Goal: Entertainment & Leisure: Consume media (video, audio)

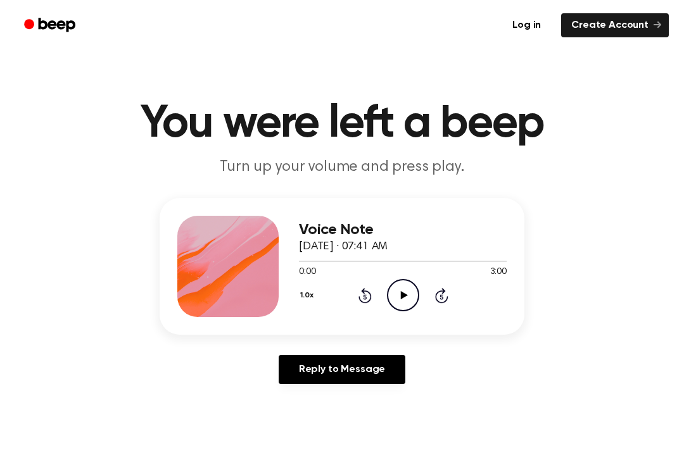
click at [412, 298] on icon "Play Audio" at bounding box center [403, 295] width 32 height 32
click at [391, 307] on icon "Pause Audio" at bounding box center [403, 295] width 32 height 32
click at [16, 469] on main "You were left a beep Turn up your volume and press play. Voice Note October 6, …" at bounding box center [342, 390] width 684 height 781
click at [416, 290] on icon "Play Audio" at bounding box center [403, 295] width 32 height 32
click at [412, 294] on icon "Pause Audio" at bounding box center [403, 295] width 32 height 32
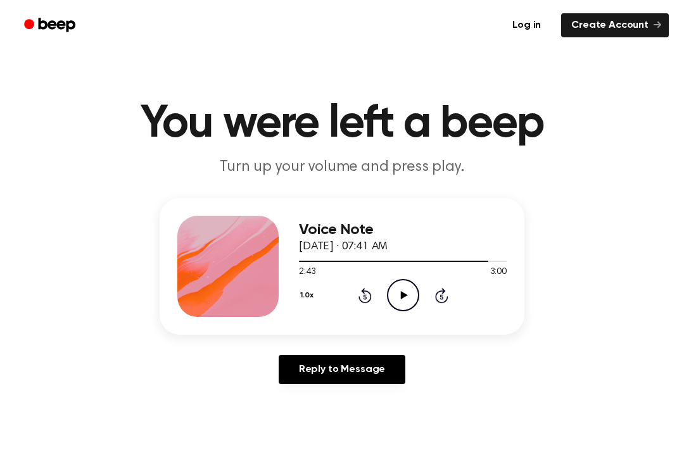
click at [405, 302] on icon "Play Audio" at bounding box center [403, 295] width 32 height 32
click at [408, 298] on icon "Pause Audio" at bounding box center [403, 295] width 32 height 32
click at [401, 303] on icon "Play Audio" at bounding box center [403, 295] width 32 height 32
click at [465, 393] on div "Reply to Message" at bounding box center [342, 374] width 365 height 39
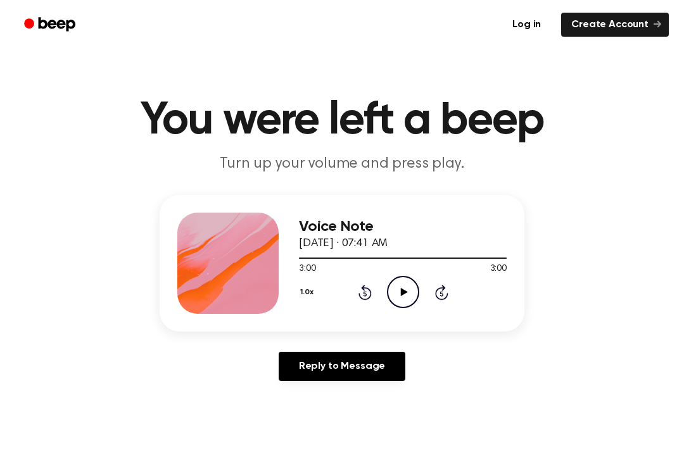
click at [364, 293] on icon at bounding box center [364, 294] width 3 height 5
click at [371, 294] on icon at bounding box center [364, 292] width 13 height 15
click at [367, 300] on icon at bounding box center [364, 292] width 13 height 15
click at [363, 290] on icon at bounding box center [364, 292] width 13 height 15
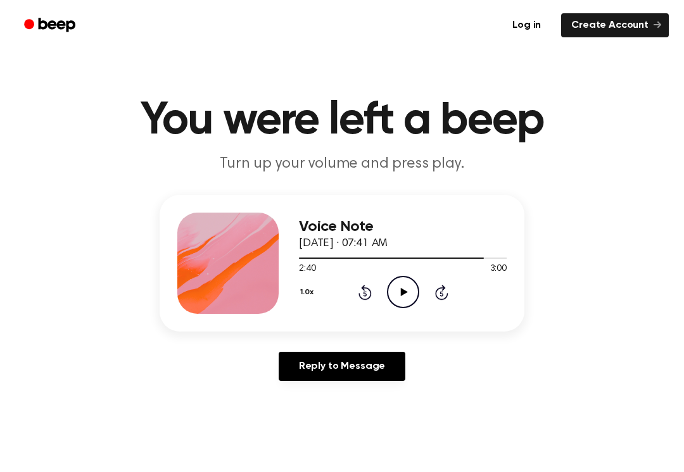
click at [370, 291] on icon at bounding box center [364, 292] width 13 height 15
click at [371, 293] on icon at bounding box center [364, 292] width 13 height 15
click at [415, 286] on icon "Play Audio" at bounding box center [403, 292] width 32 height 32
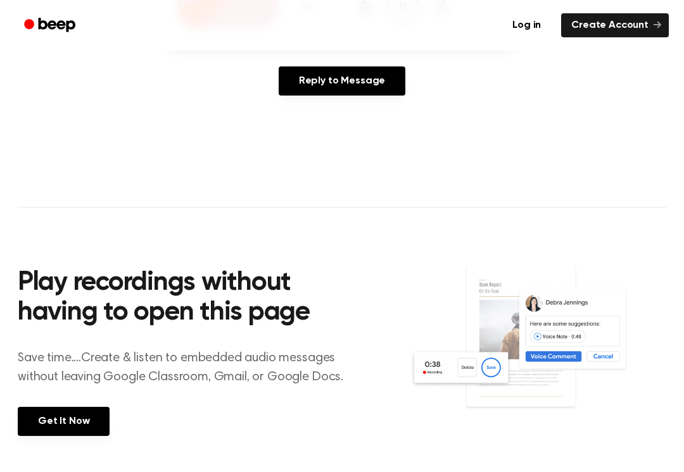
scroll to position [292, 0]
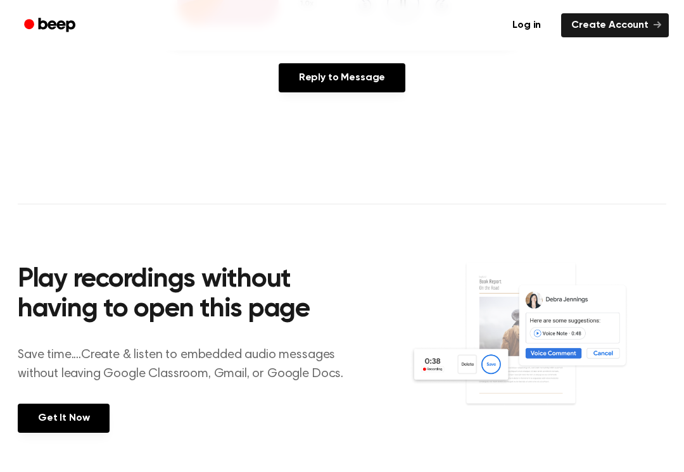
click at [617, 360] on img at bounding box center [538, 347] width 256 height 170
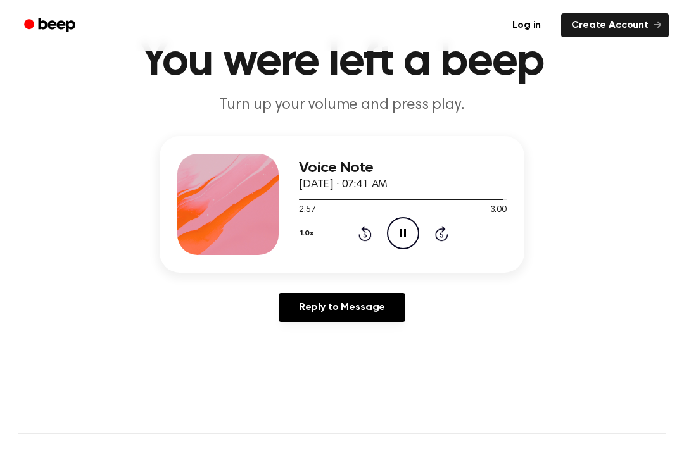
scroll to position [0, 0]
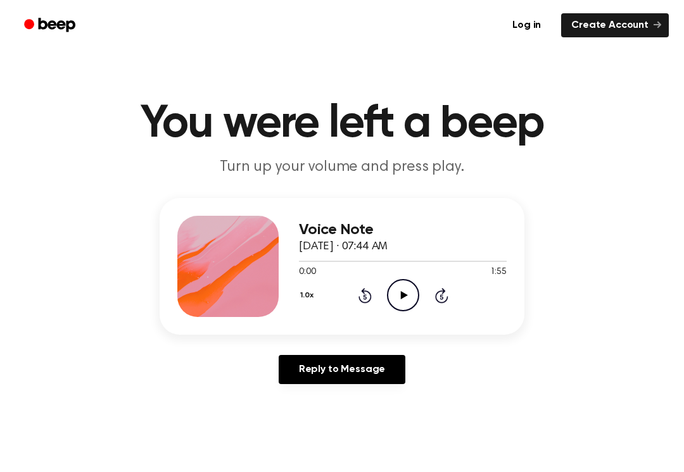
click at [385, 303] on div "1.0x Rewind 5 seconds Play Audio Skip 5 seconds" at bounding box center [403, 295] width 208 height 32
click at [399, 281] on circle at bounding box center [403, 295] width 31 height 31
click at [405, 300] on icon "Pause Audio" at bounding box center [403, 295] width 32 height 32
click at [421, 296] on div "1.0x Rewind 5 seconds Play Audio Skip 5 seconds" at bounding box center [403, 295] width 208 height 32
click at [418, 289] on icon "Play Audio" at bounding box center [403, 295] width 32 height 32
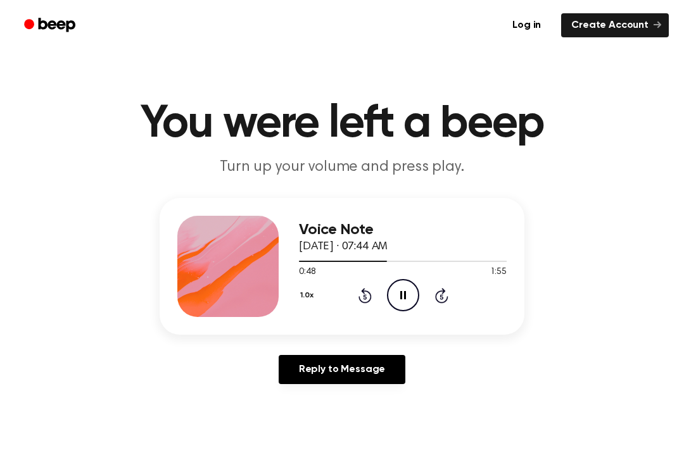
click at [412, 303] on icon "Pause Audio" at bounding box center [403, 295] width 32 height 32
